Goal: Find contact information: Obtain details needed to contact an individual or organization

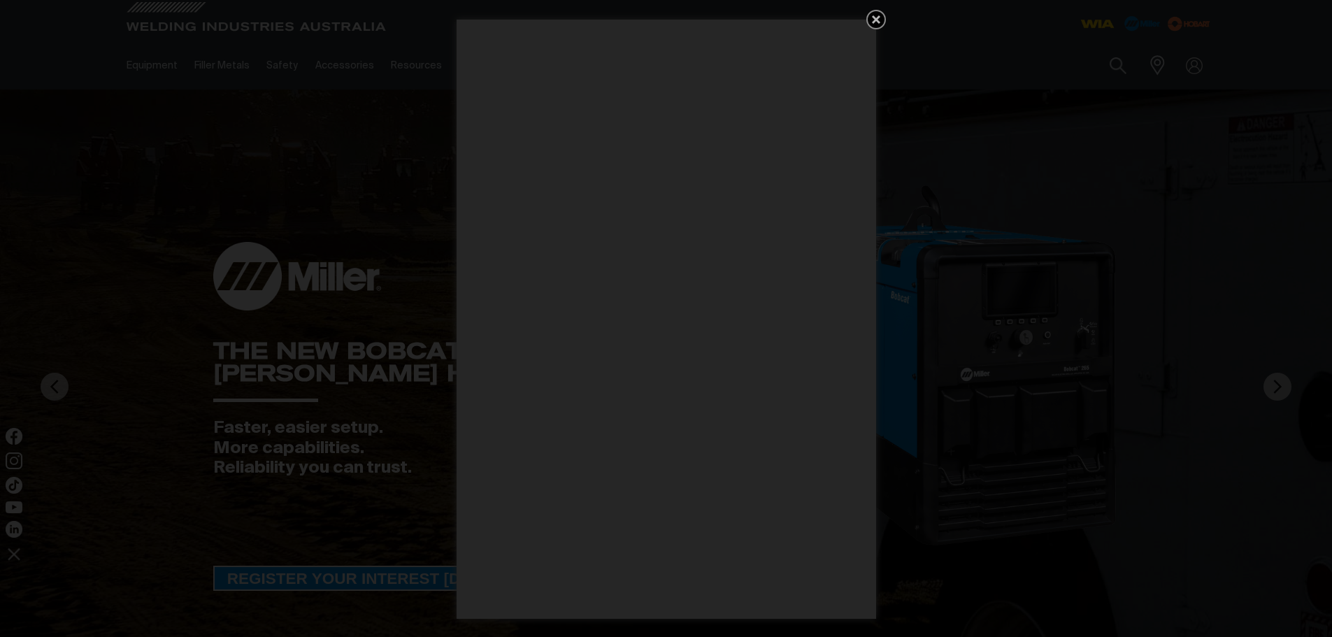
click at [877, 19] on icon "Get 5 WIA Welding Guides Free!" at bounding box center [876, 19] width 8 height 8
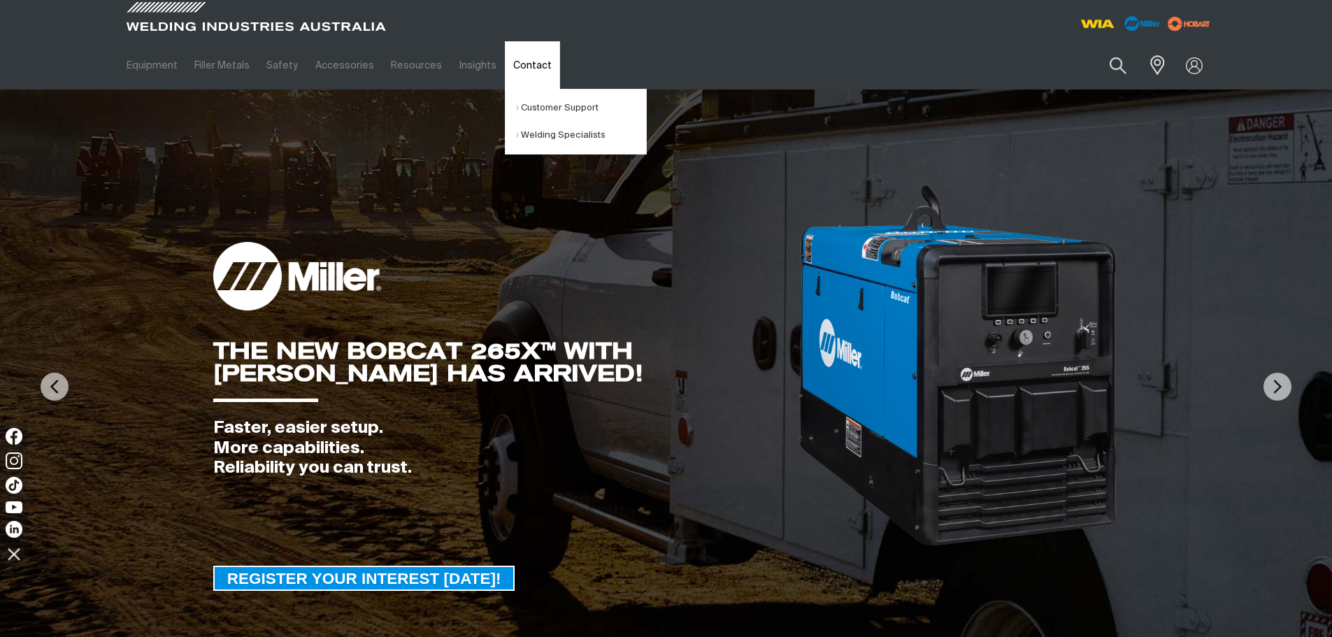
click at [533, 62] on link "Contact" at bounding box center [532, 65] width 55 height 48
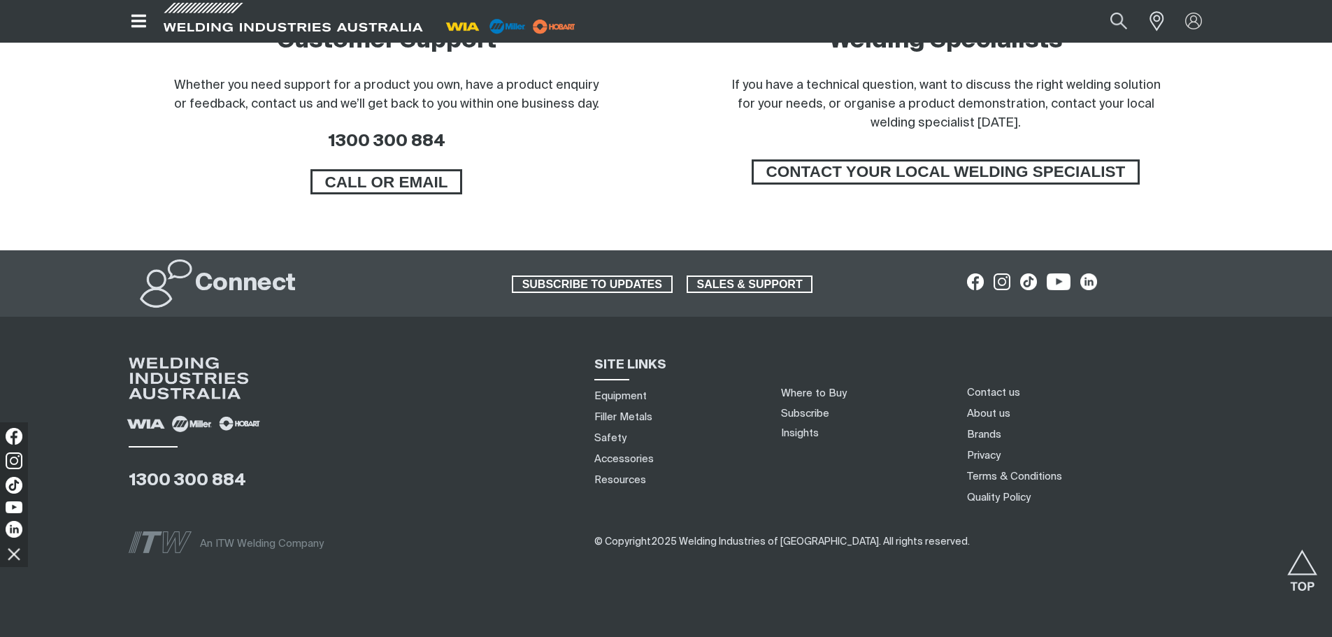
scroll to position [1185, 0]
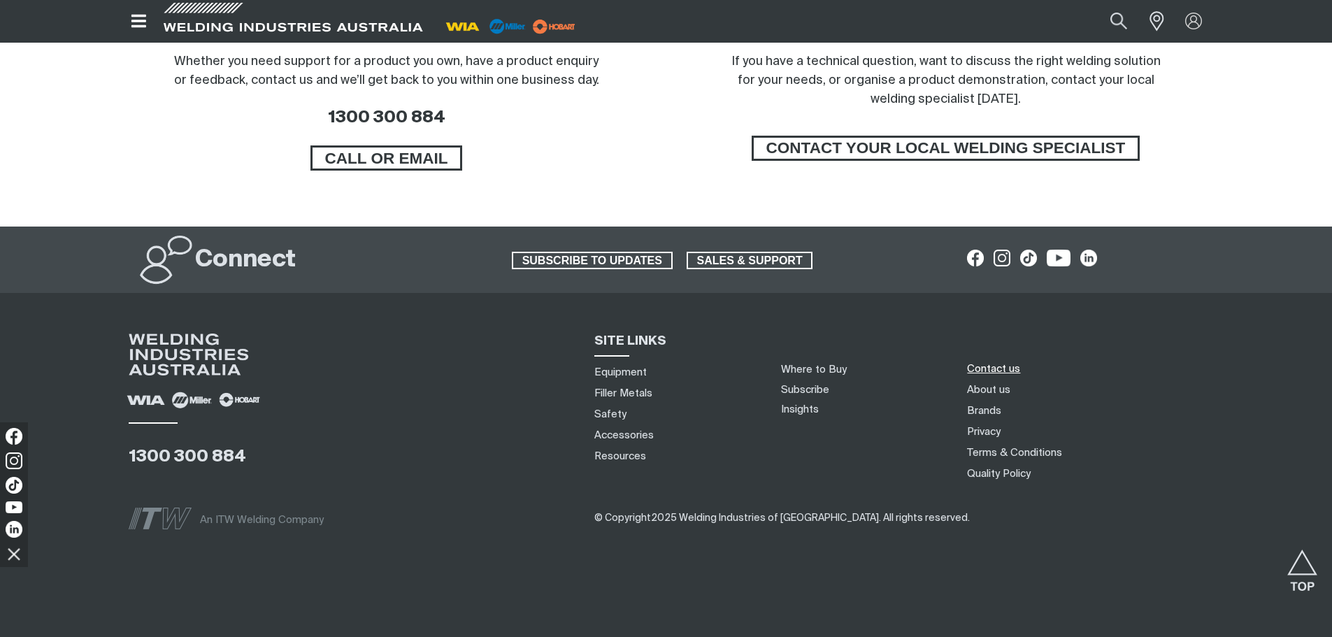
click at [989, 373] on link "Contact us" at bounding box center [993, 368] width 53 height 15
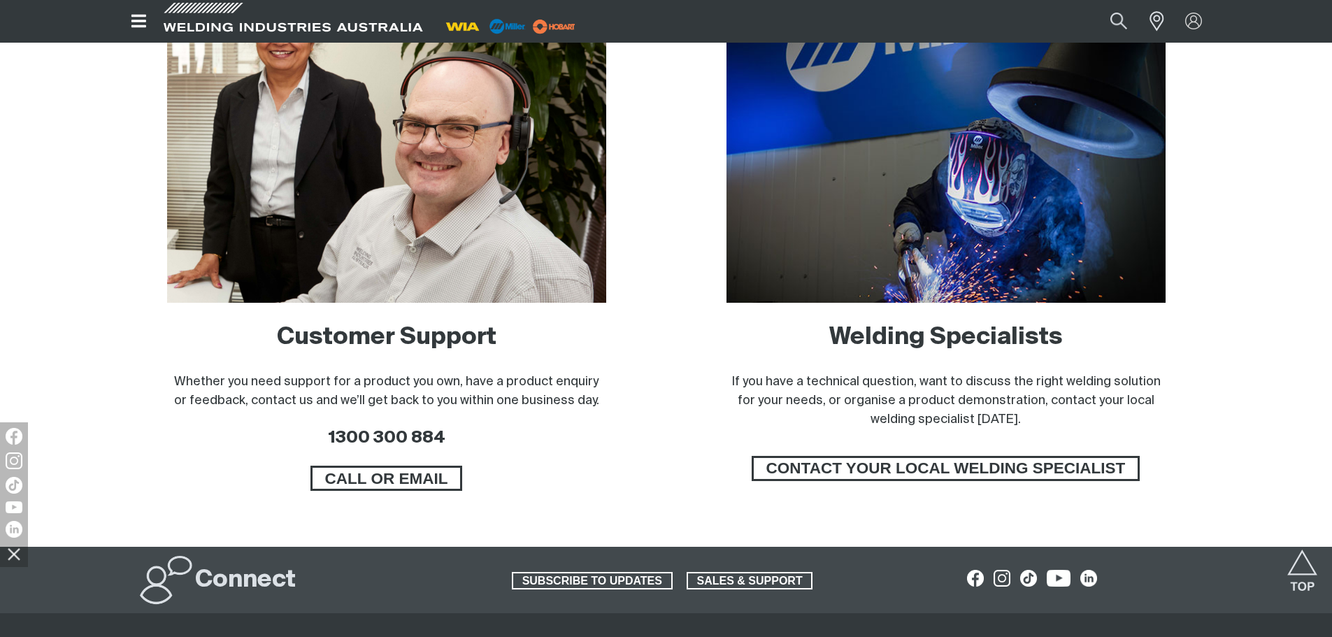
scroll to position [835, 0]
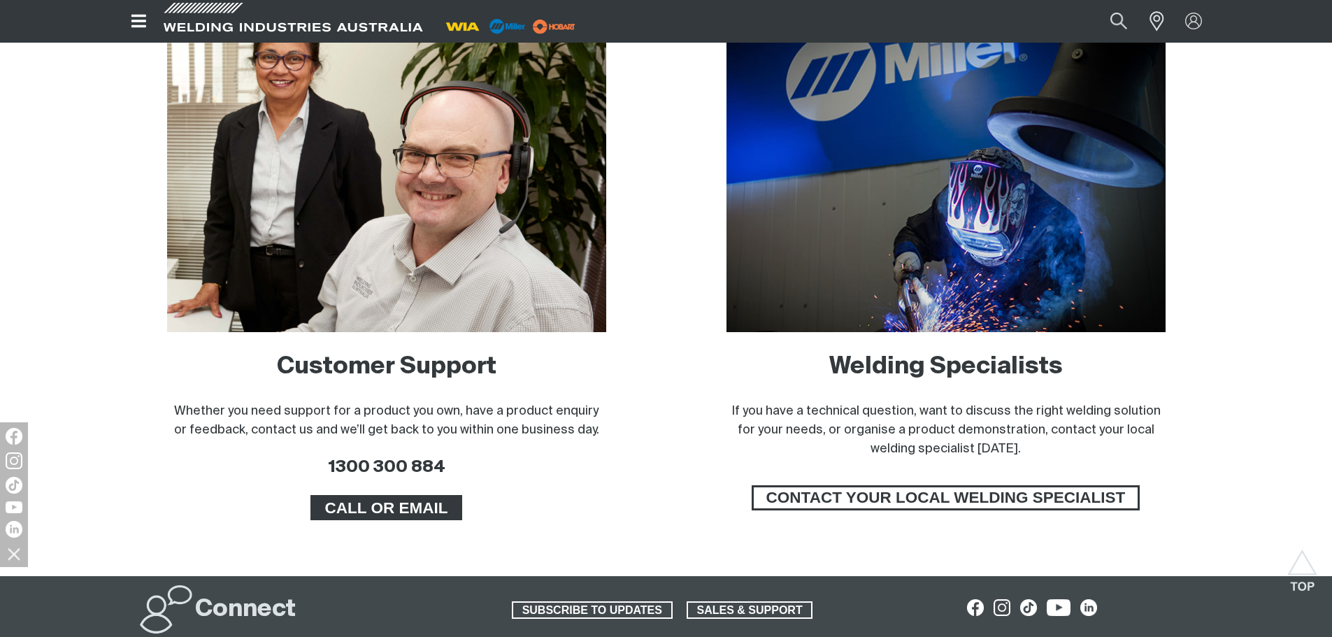
click at [410, 514] on span "CALL OR EMAIL" at bounding box center [386, 507] width 148 height 25
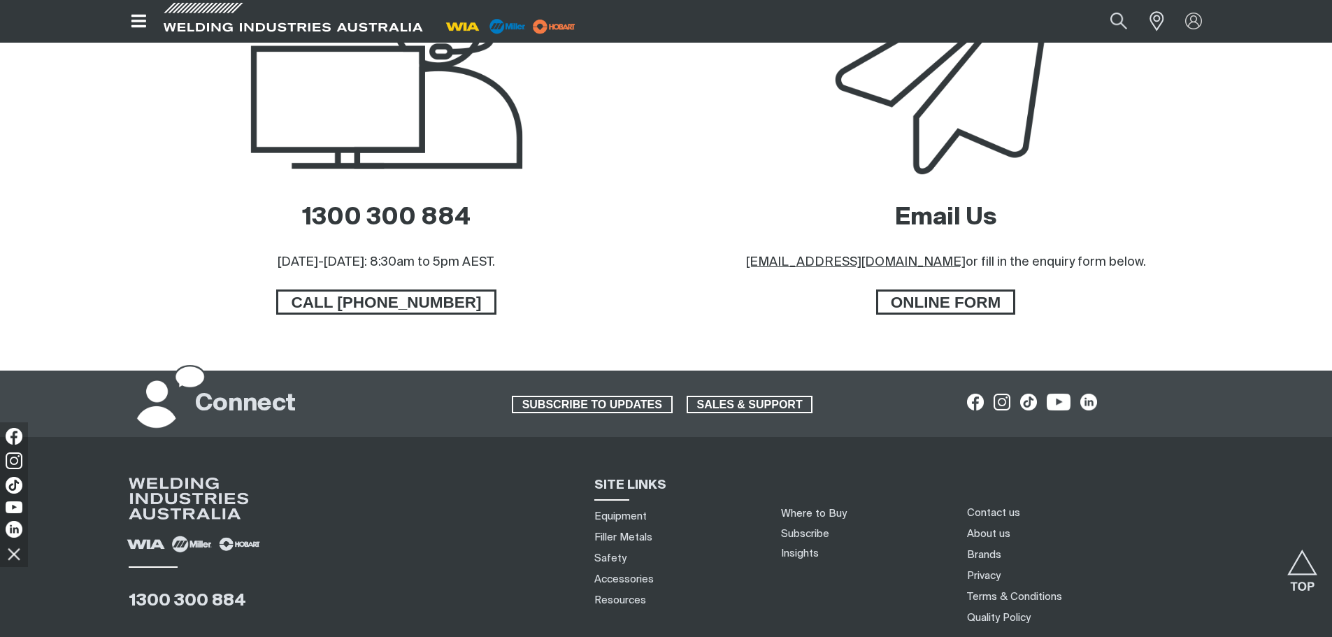
scroll to position [769, 0]
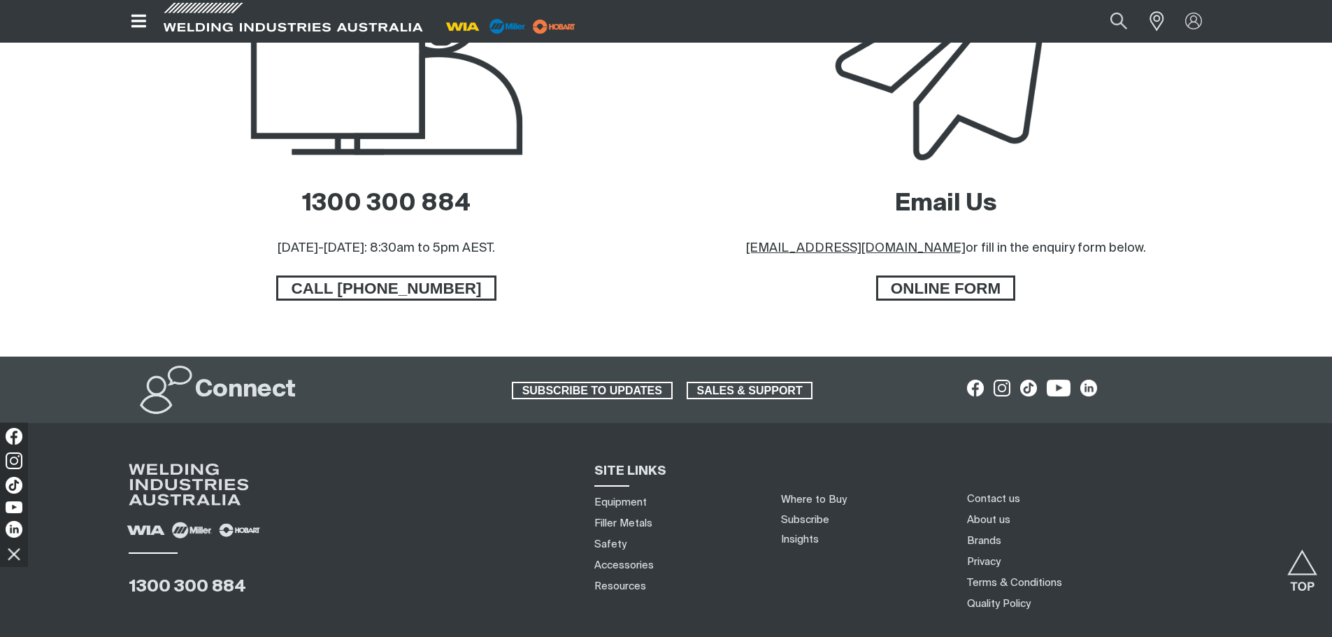
click at [907, 134] on img at bounding box center [945, 50] width 355 height 237
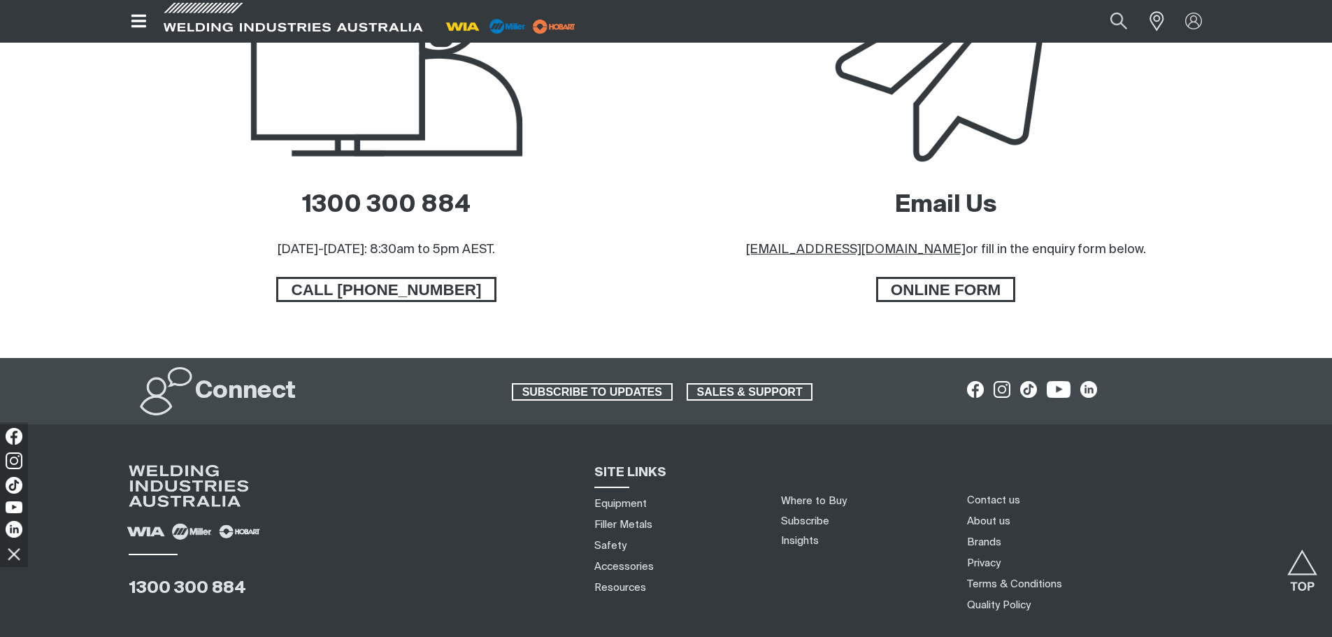
scroll to position [769, 0]
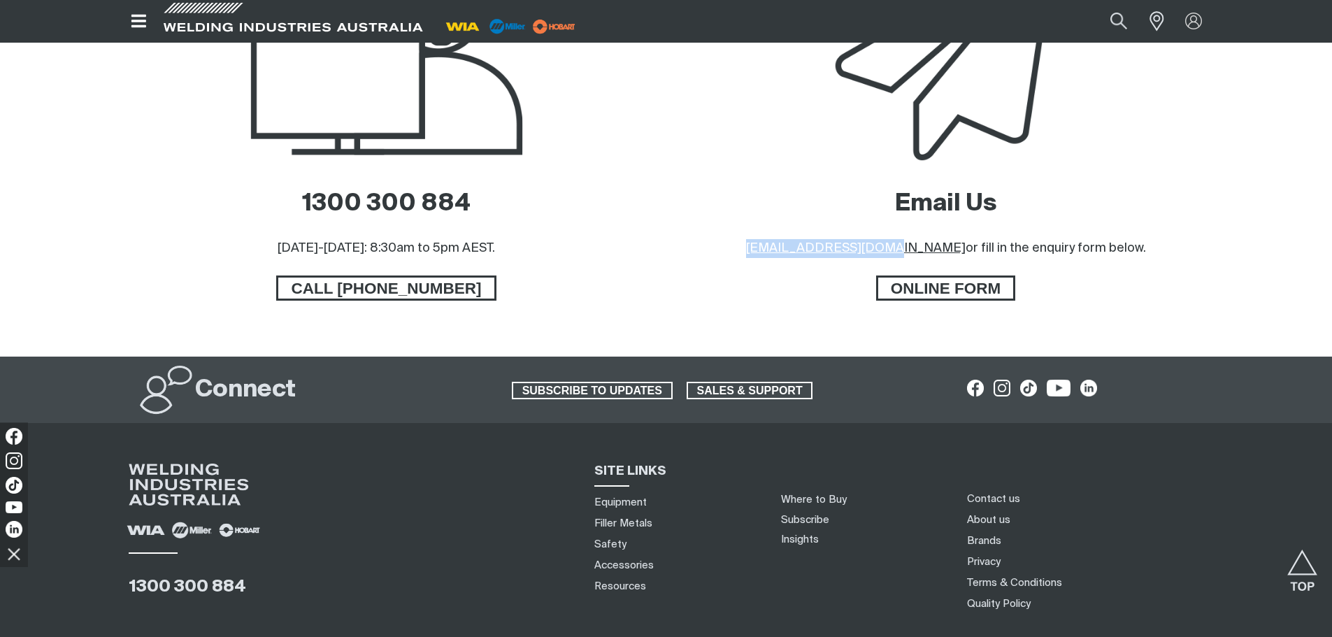
drag, startPoint x: 921, startPoint y: 250, endPoint x: 773, endPoint y: 242, distance: 148.4
click at [773, 242] on div "Email Us [EMAIL_ADDRESS][DOMAIN_NAME] or fill in the enquiry form below. ONLINE…" at bounding box center [945, 144] width 537 height 424
copy u "[EMAIL_ADDRESS][DOMAIN_NAME]"
